Goal: Download file/media

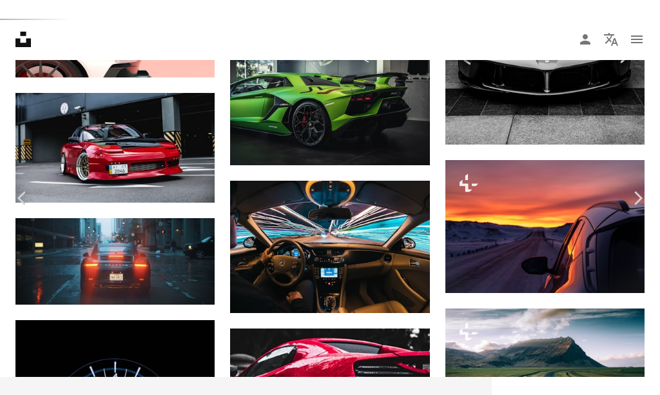
scroll to position [2166, 0]
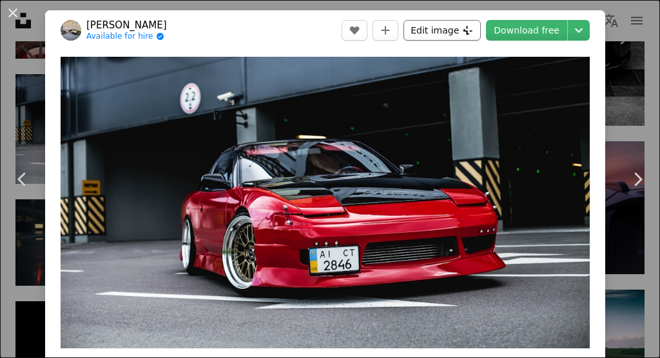
click at [468, 28] on icon "Plus sign for Unsplash+" at bounding box center [468, 30] width 10 height 10
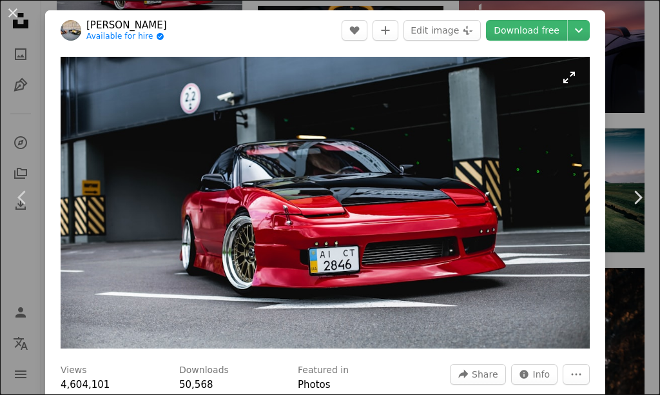
click at [567, 79] on img "Zoom in on this image" at bounding box center [325, 202] width 529 height 291
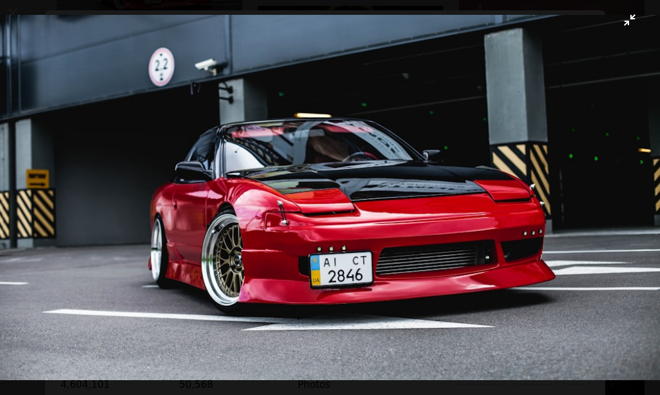
click at [627, 26] on img "Zoom out on this image" at bounding box center [329, 197] width 661 height 364
